Goal: Task Accomplishment & Management: Use online tool/utility

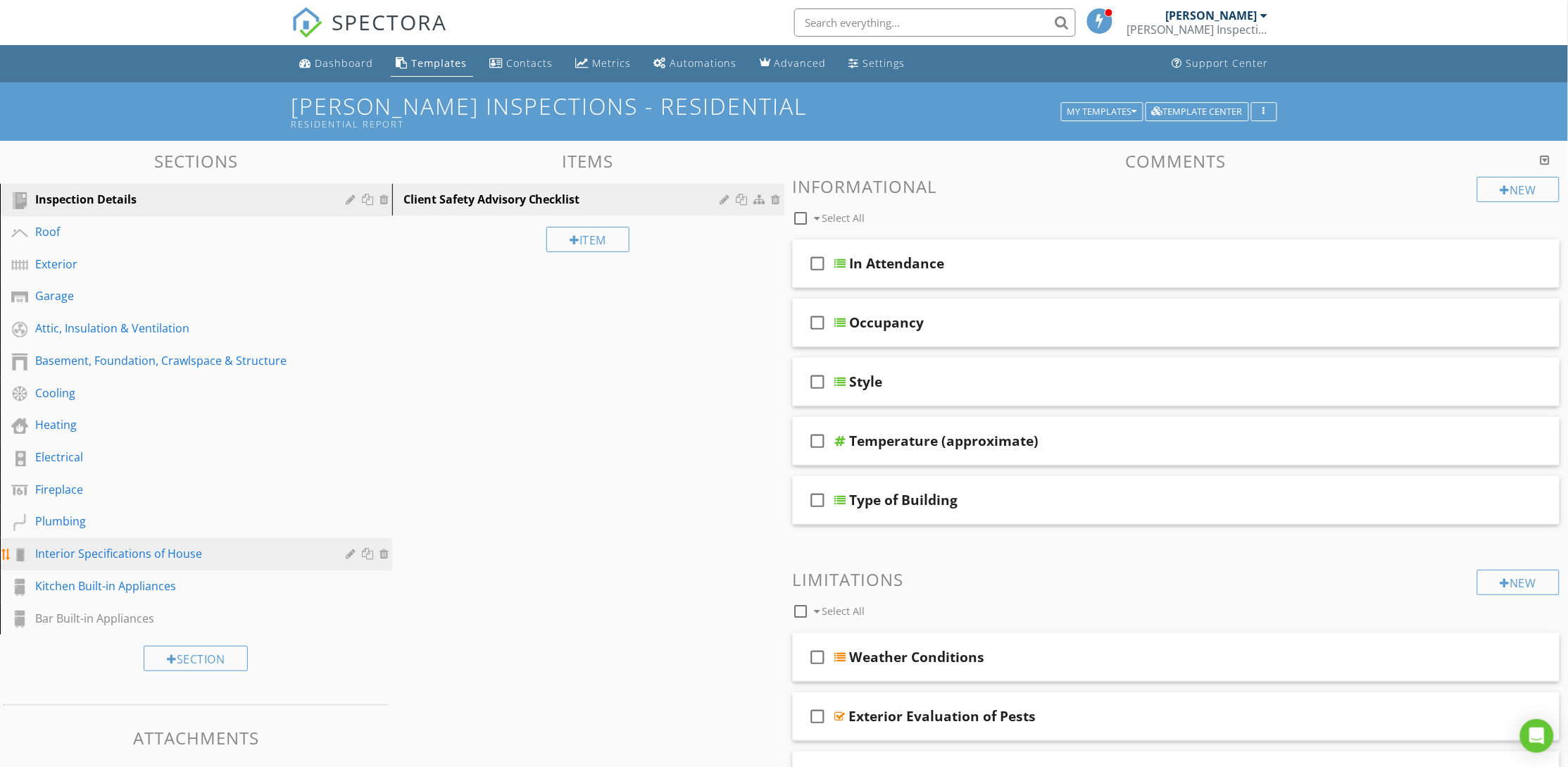
click at [117, 556] on div "Interior Specifications of House" at bounding box center [180, 553] width 291 height 16
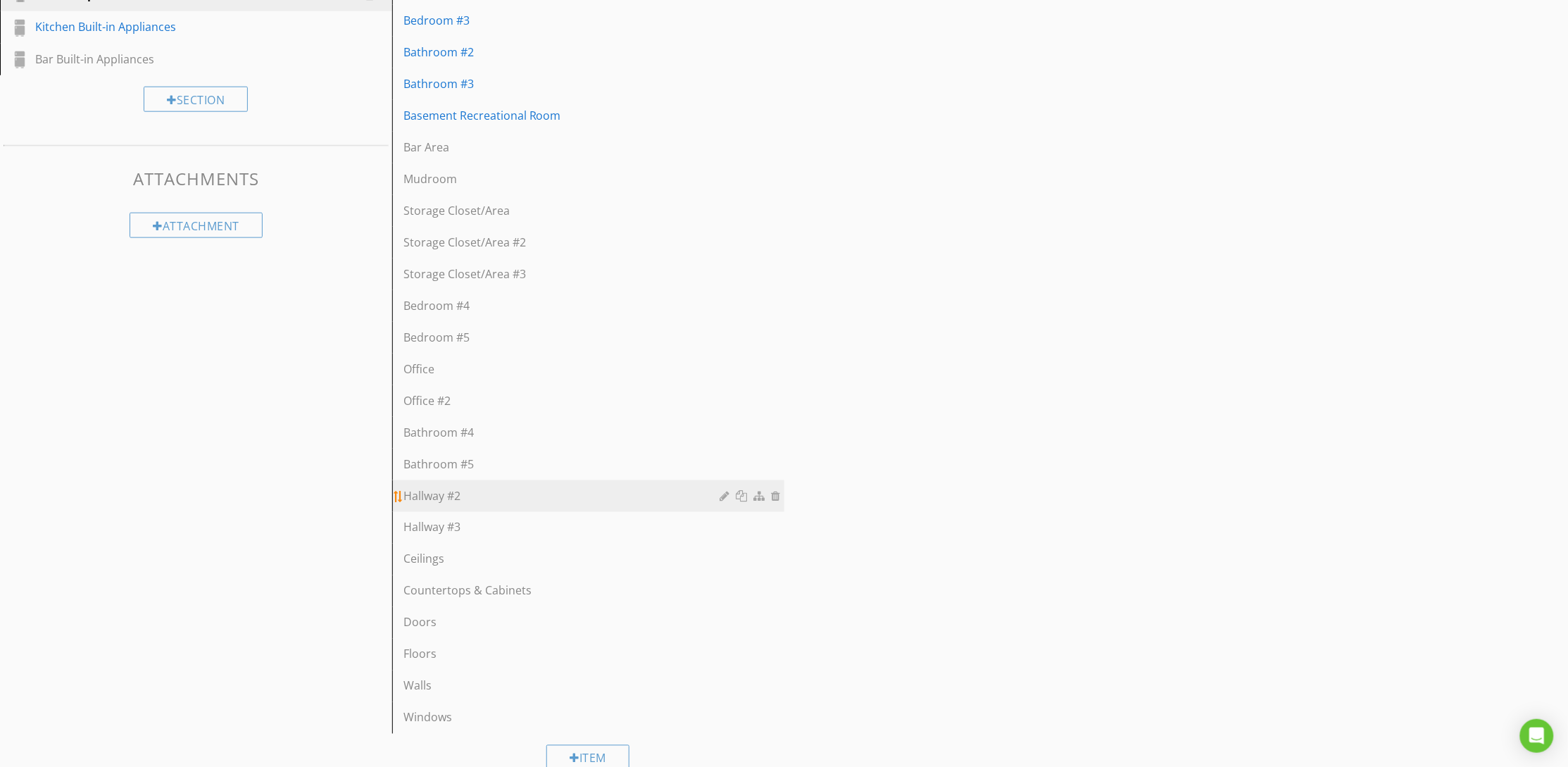
scroll to position [587, 0]
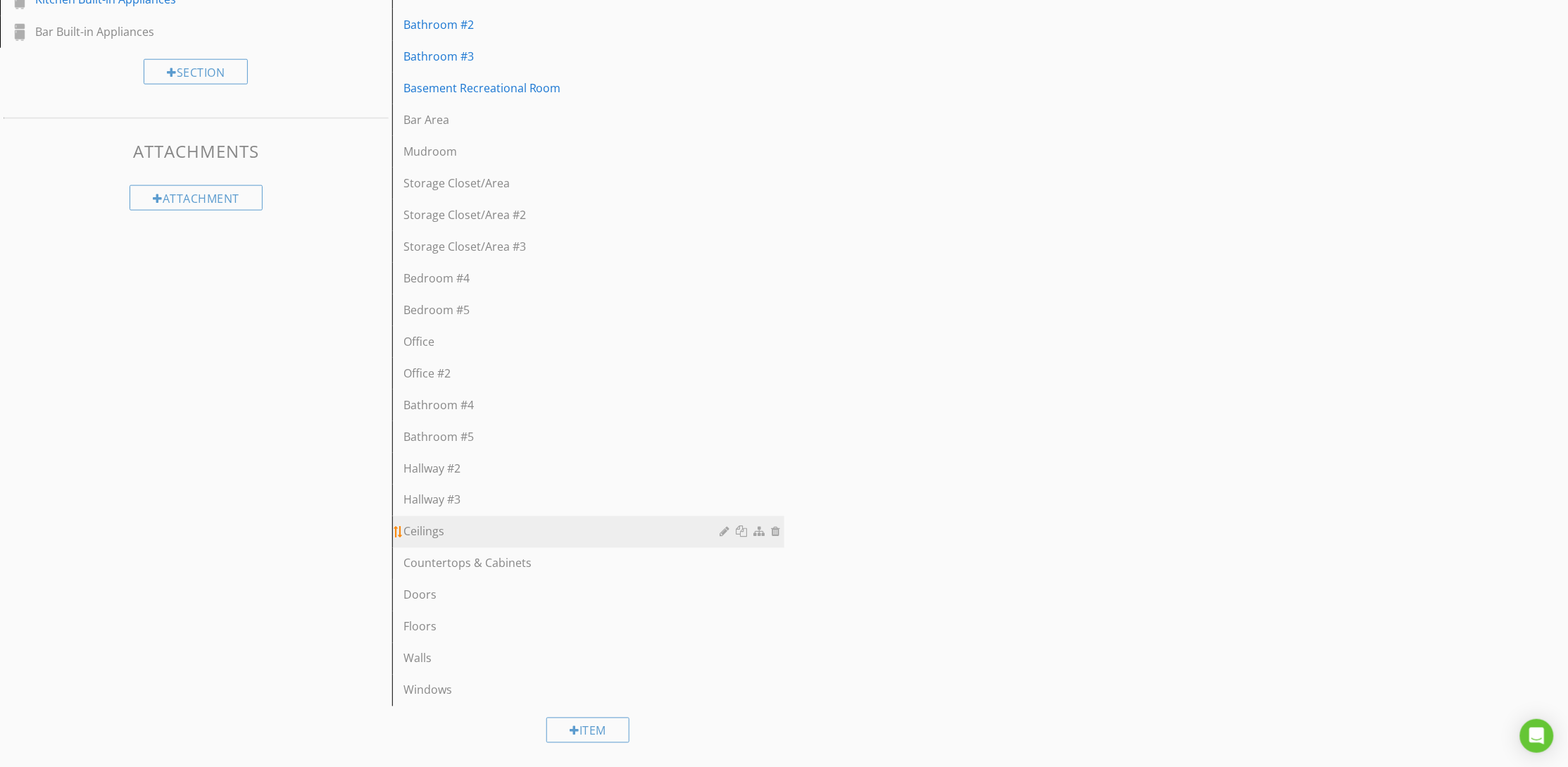
click at [438, 528] on div "Ceilings" at bounding box center [564, 531] width 321 height 16
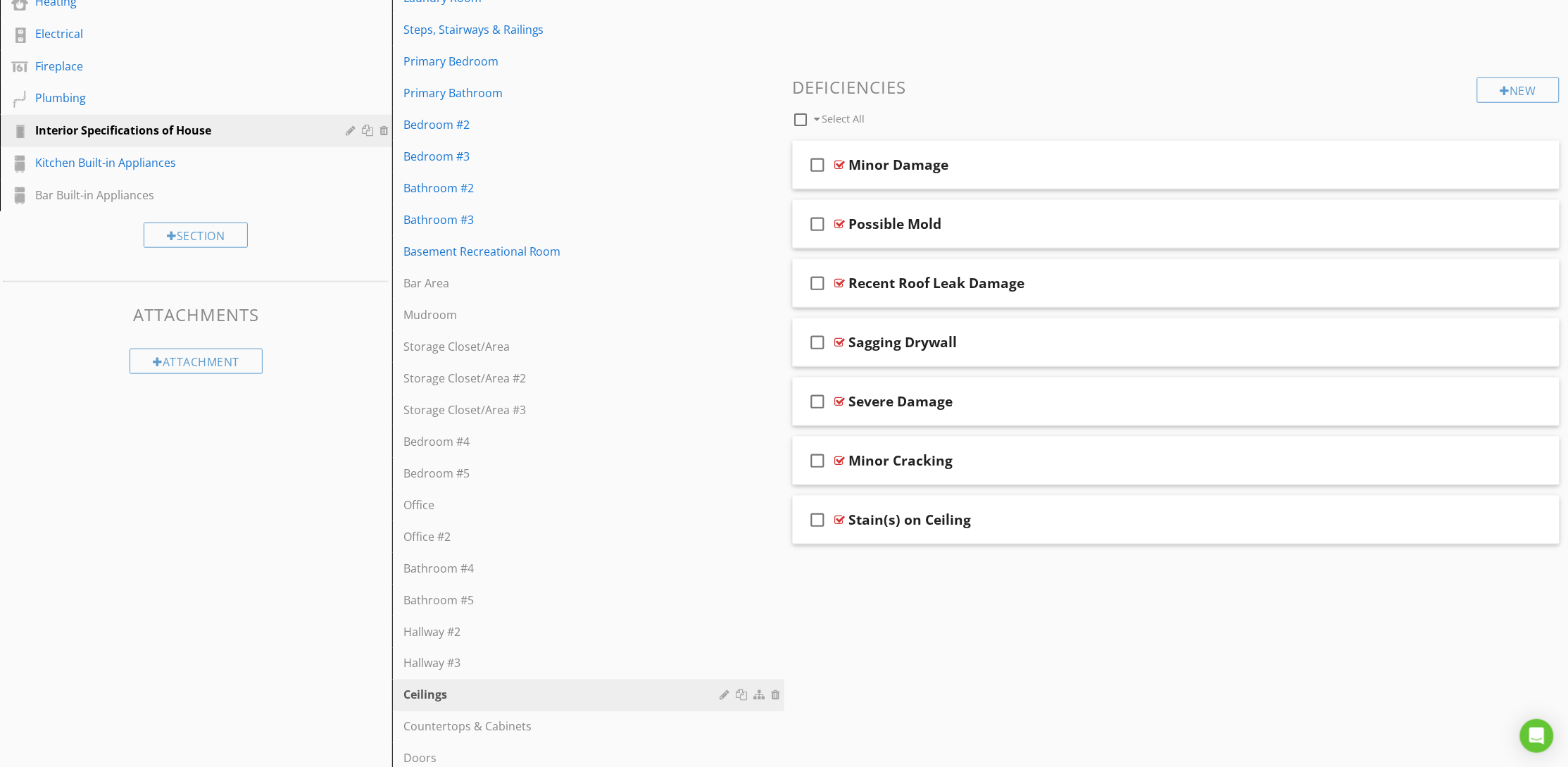
scroll to position [376, 0]
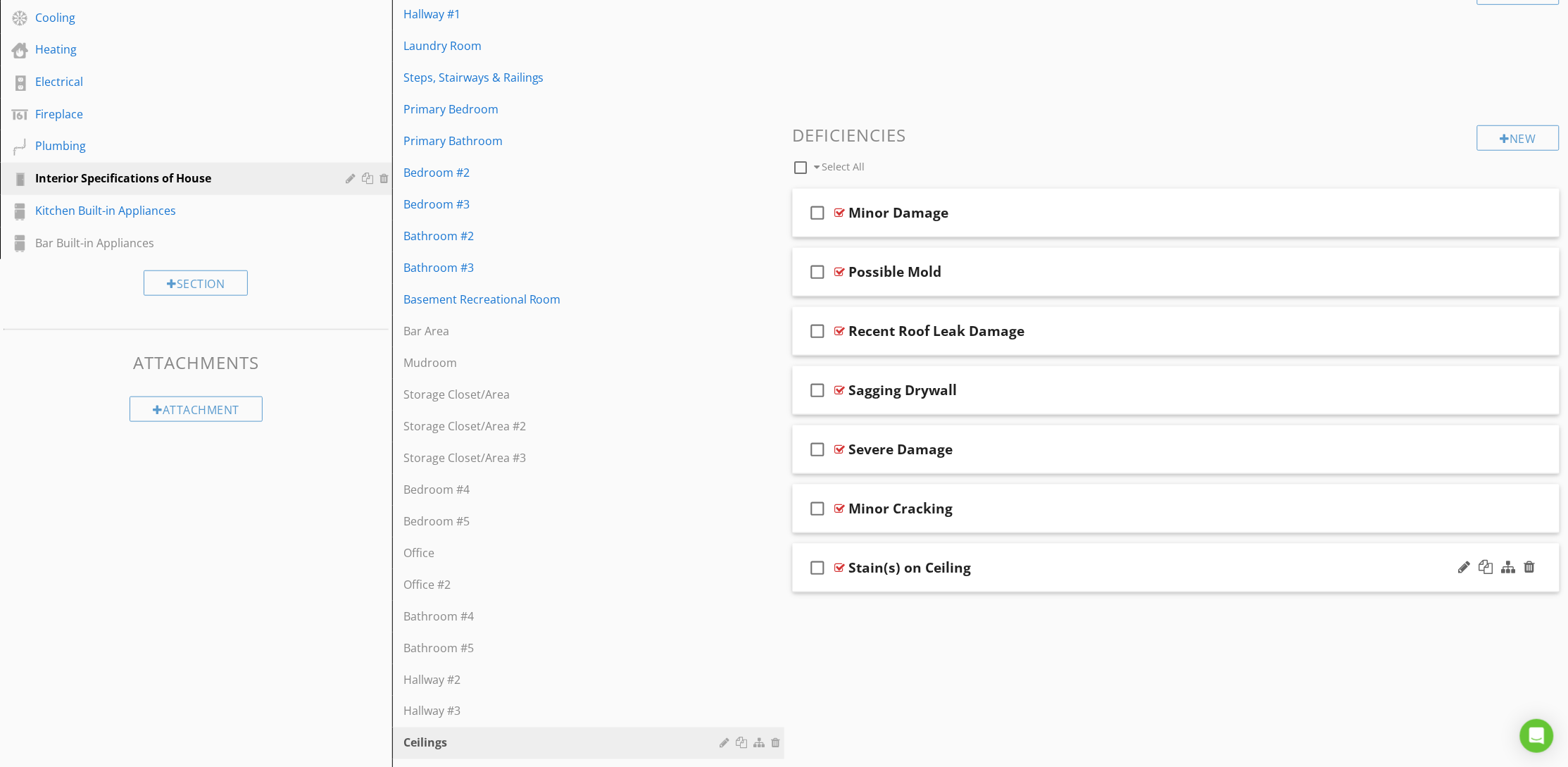
click at [1004, 574] on div "Stain(s) on Ceiling" at bounding box center [1126, 567] width 554 height 16
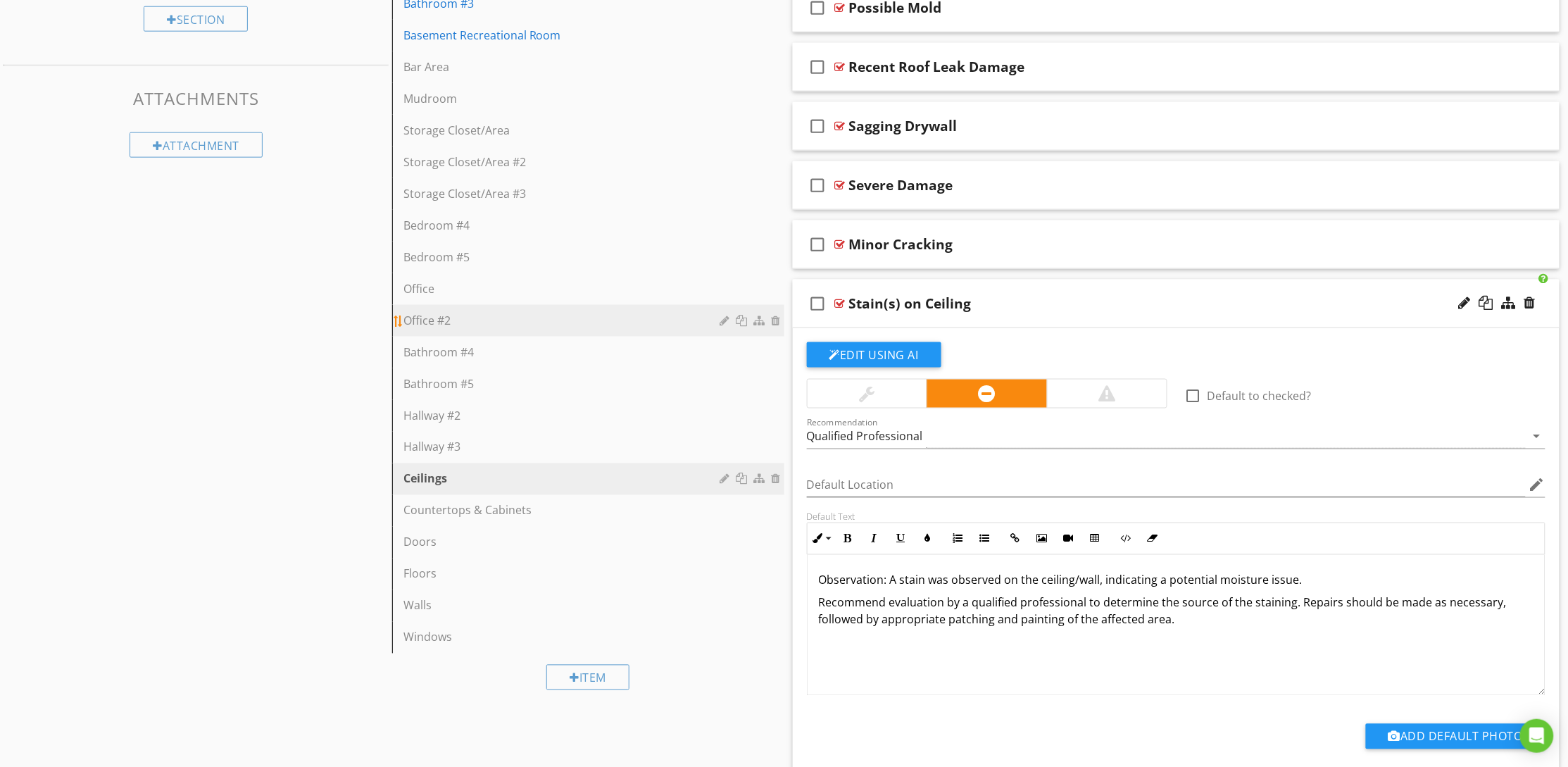
scroll to position [692, 0]
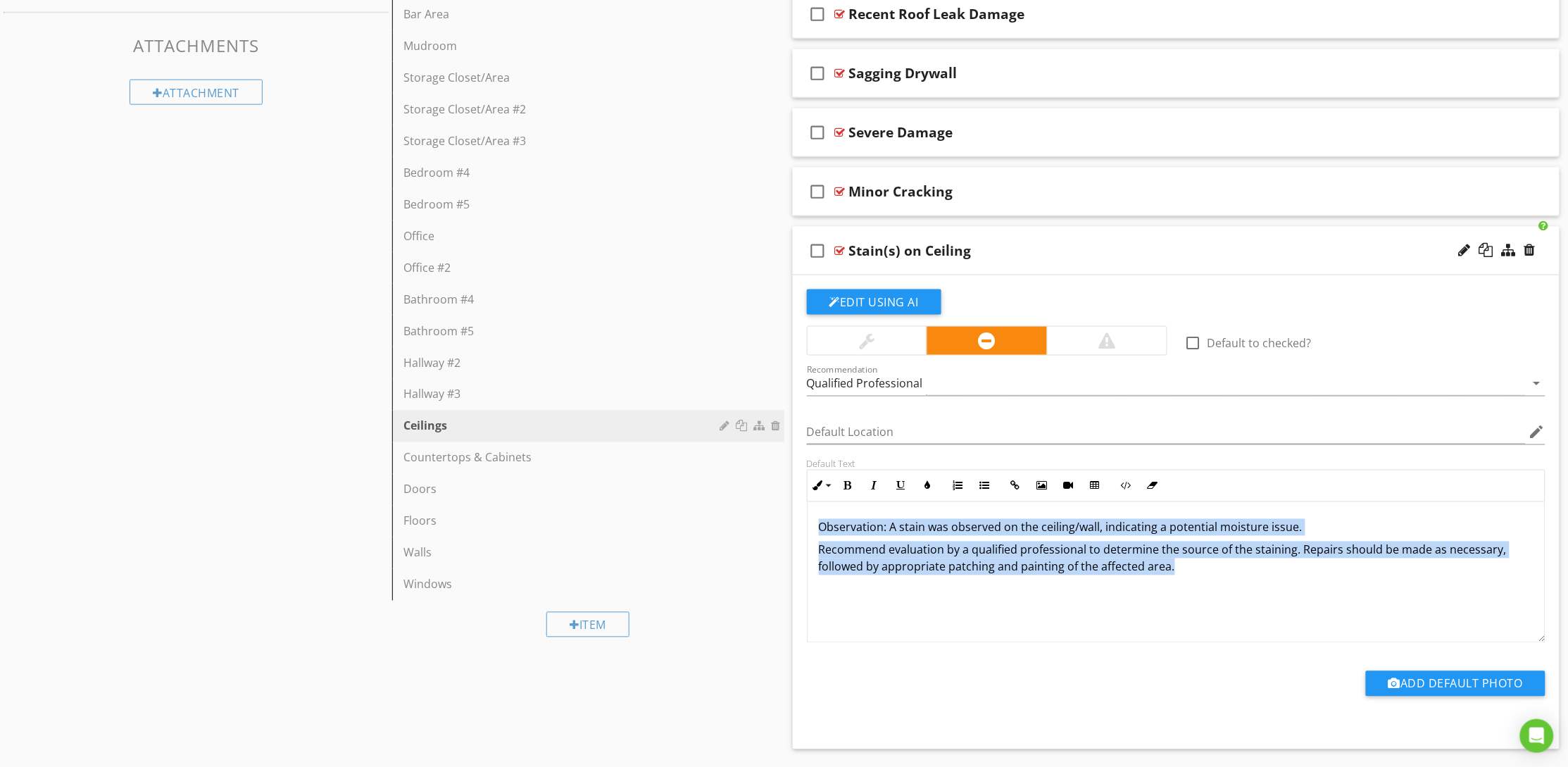
drag, startPoint x: 1225, startPoint y: 575, endPoint x: 812, endPoint y: 515, distance: 417.3
click at [812, 515] on div "Observation: A stain was observed on the ceiling/wall, indicating a potential m…" at bounding box center [1176, 573] width 738 height 141
copy div "Observation: A stain was observed on the ceiling/wall, indicating a potential m…"
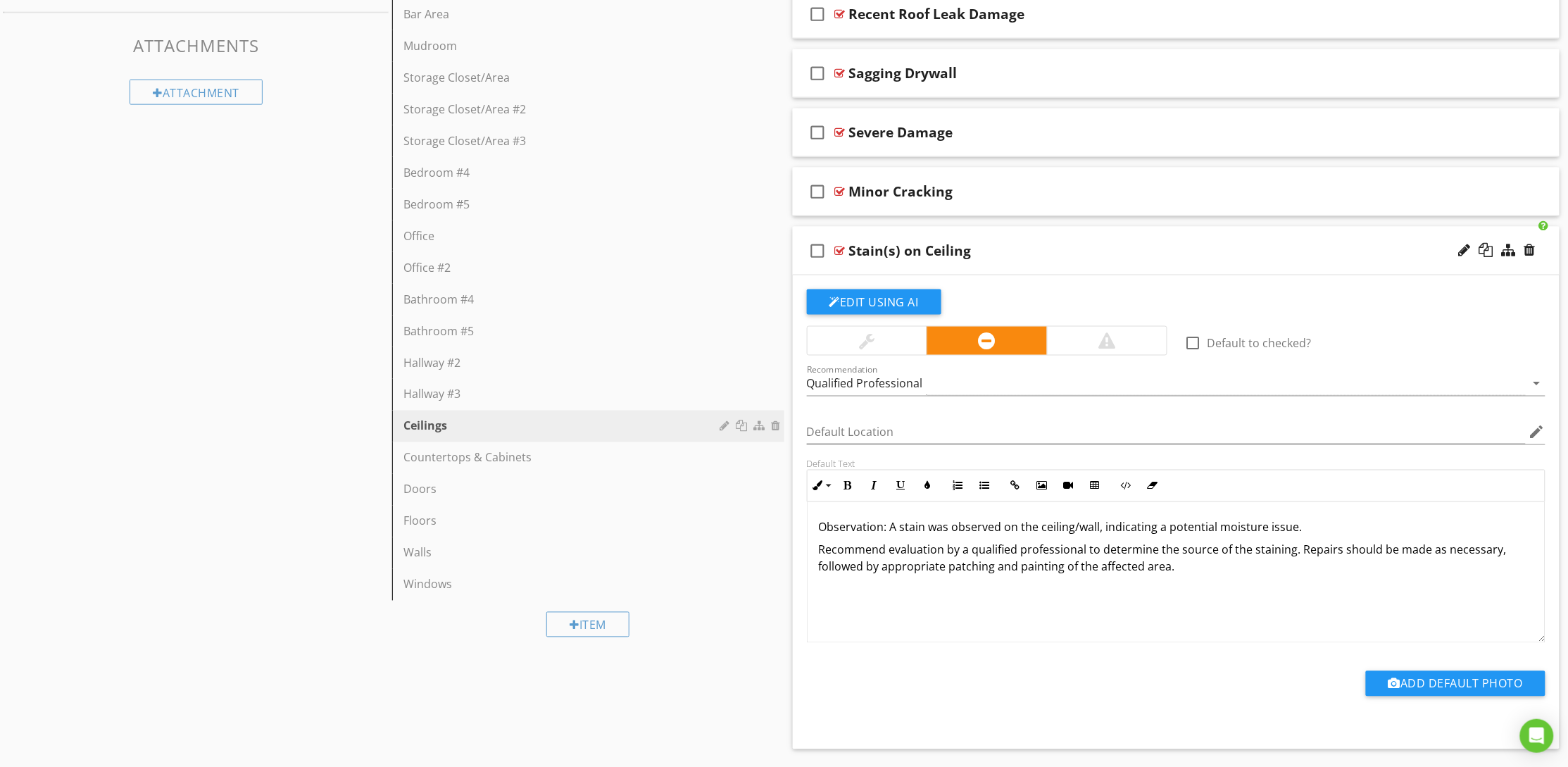
click at [553, 748] on div "Sections Inspection Details Roof Exterior Garage Attic, Insulation & Ventilatio…" at bounding box center [784, 121] width 1568 height 1347
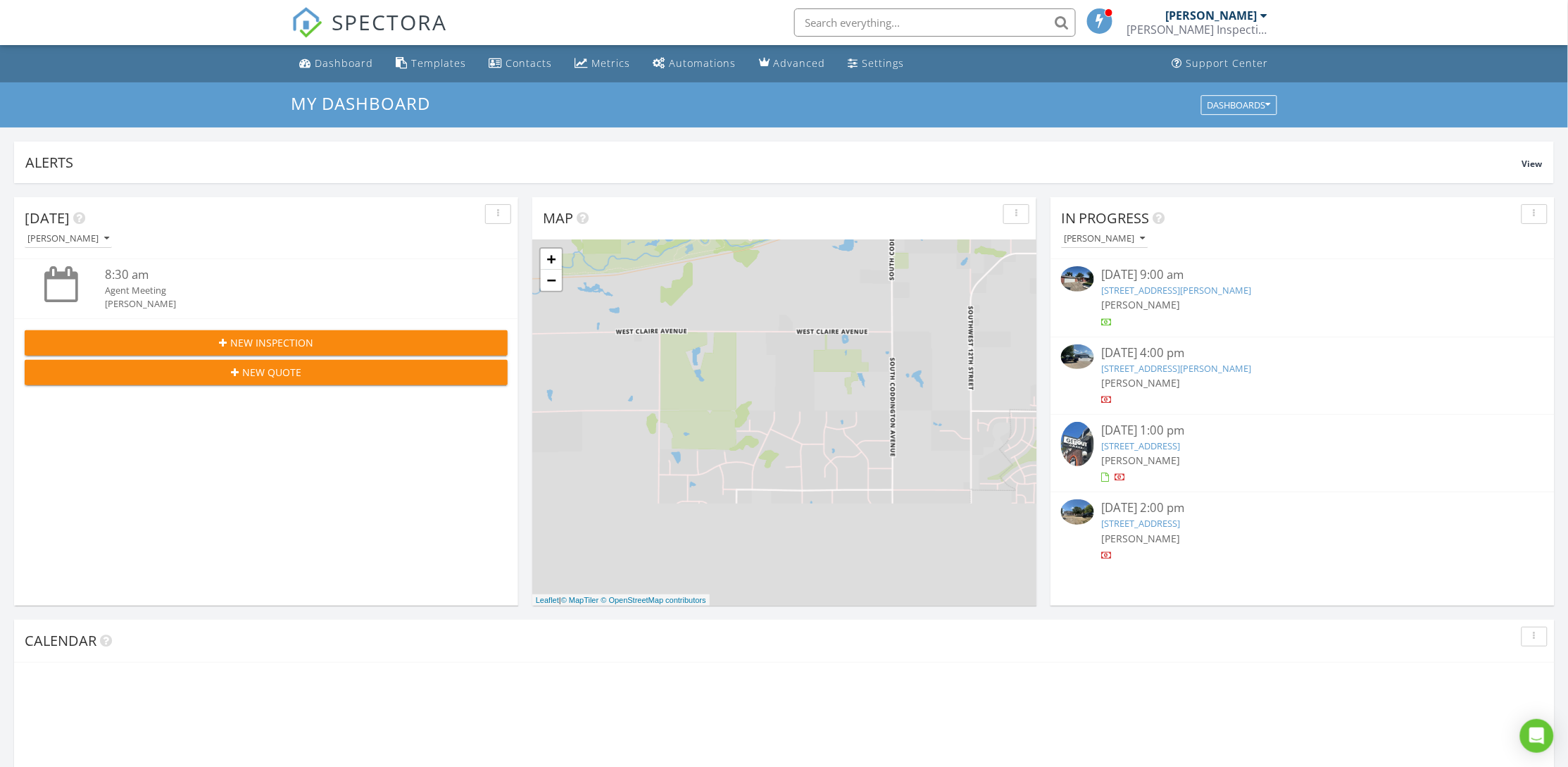
scroll to position [1314, 1600]
